Goal: Transaction & Acquisition: Purchase product/service

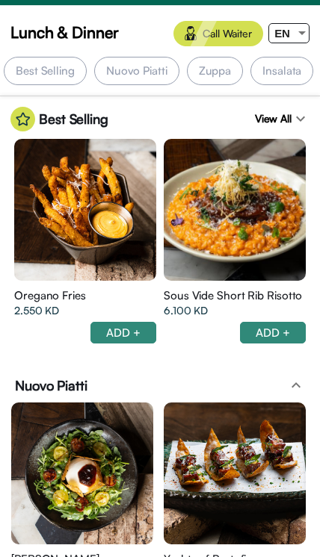
click at [242, 348] on div "Sous Vide Short Rib Risotto 6.100 KD ADD +" at bounding box center [235, 316] width 142 height 70
click at [280, 37] on span "EN" at bounding box center [282, 33] width 16 height 13
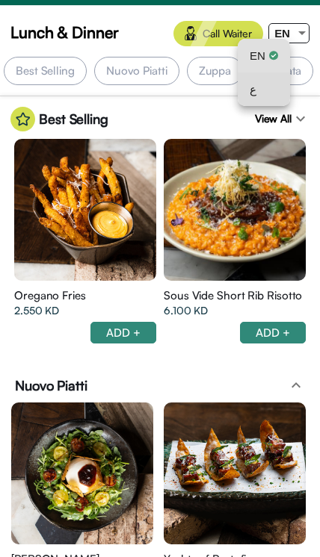
click at [285, 93] on mat-option "ع" at bounding box center [264, 89] width 52 height 34
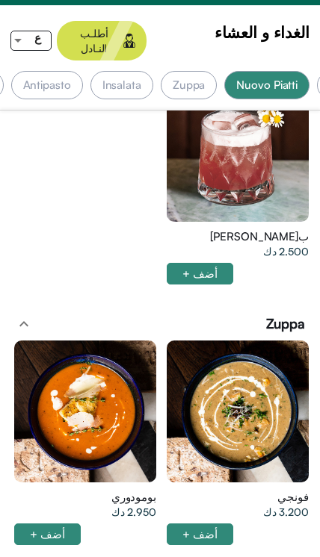
click at [191, 71] on div "Zuppa" at bounding box center [189, 85] width 57 height 28
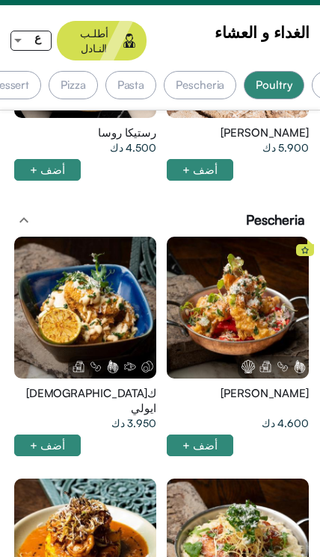
click at [236, 288] on div at bounding box center [238, 308] width 142 height 142
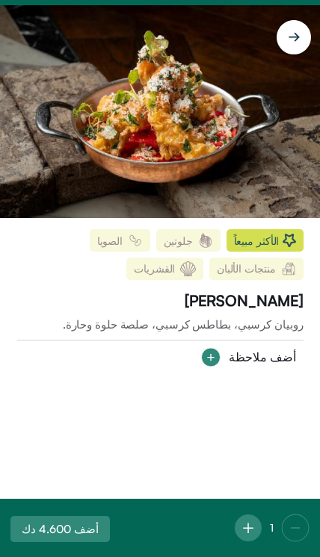
click at [178, 111] on img at bounding box center [160, 111] width 320 height 213
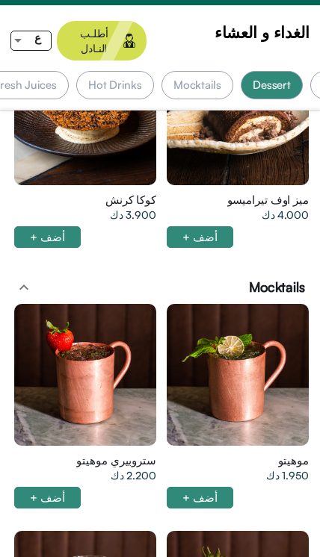
scroll to position [0, -766]
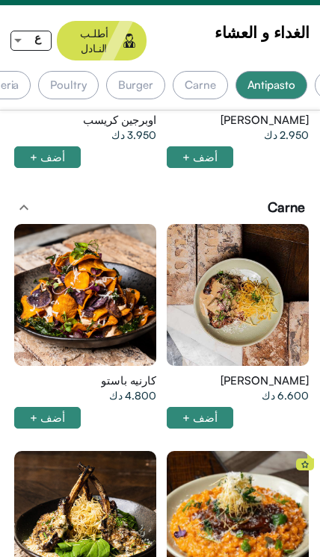
click at [60, 298] on div at bounding box center [85, 295] width 142 height 142
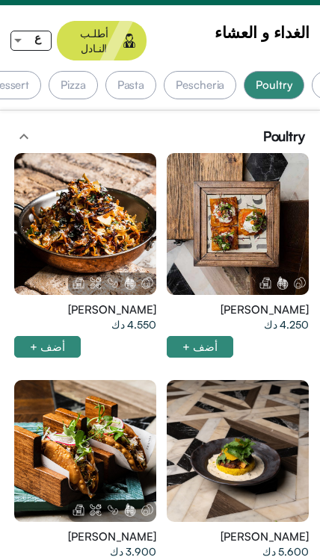
click at [55, 217] on div at bounding box center [85, 224] width 142 height 142
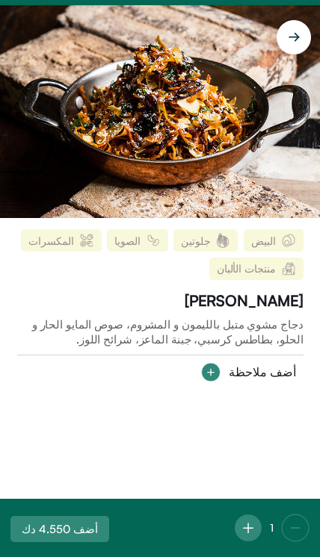
click at [0, 251] on div "البيض جلوتين [DEMOGRAPHIC_DATA][GEOGRAPHIC_DATA] المكسرات منتجات الألبان [PERSO…" at bounding box center [160, 358] width 320 height 281
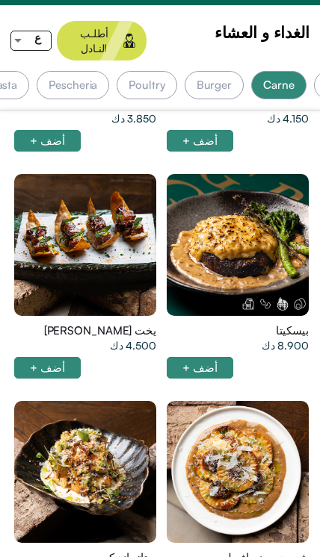
click at [108, 424] on div at bounding box center [85, 472] width 142 height 142
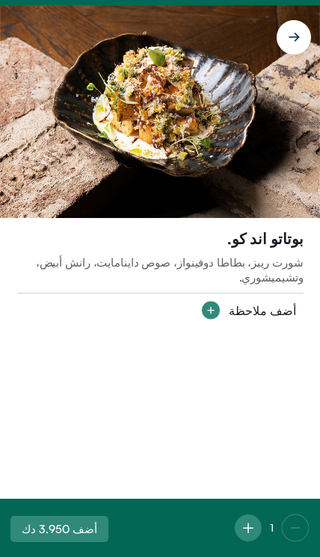
click at [241, 54] on img at bounding box center [160, 111] width 320 height 213
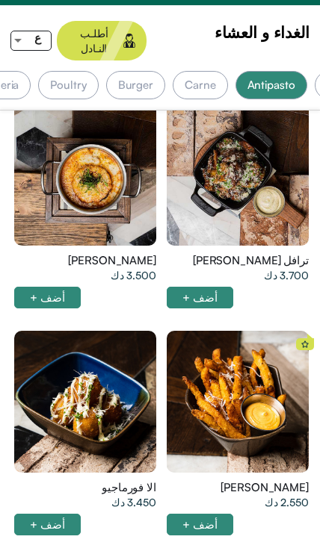
click at [246, 393] on div at bounding box center [238, 402] width 142 height 142
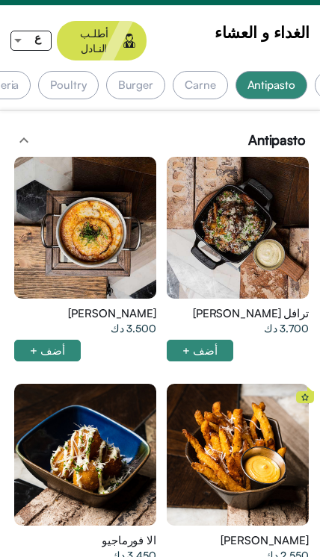
click at [252, 227] on div at bounding box center [238, 228] width 142 height 142
click at [270, 216] on div at bounding box center [238, 228] width 142 height 142
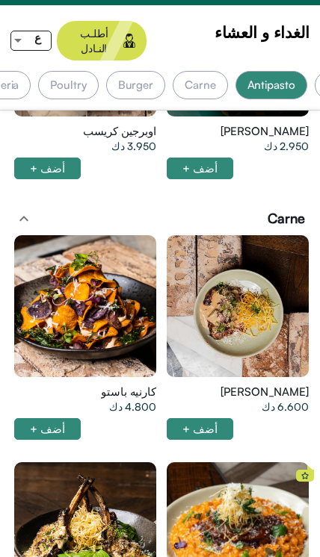
click at [55, 288] on div at bounding box center [85, 306] width 142 height 142
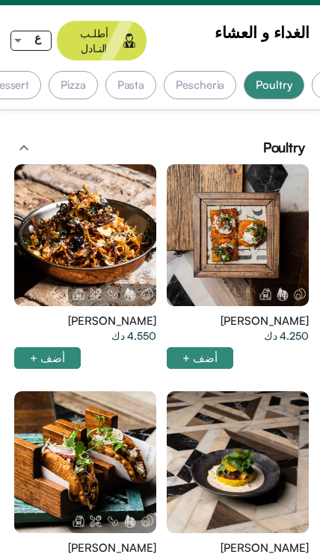
click at [63, 226] on div at bounding box center [85, 235] width 142 height 142
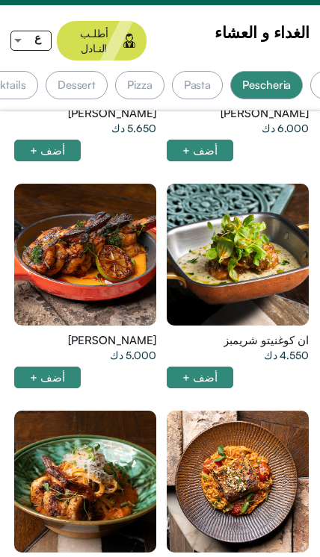
scroll to position [0, -571]
